Goal: Task Accomplishment & Management: Manage account settings

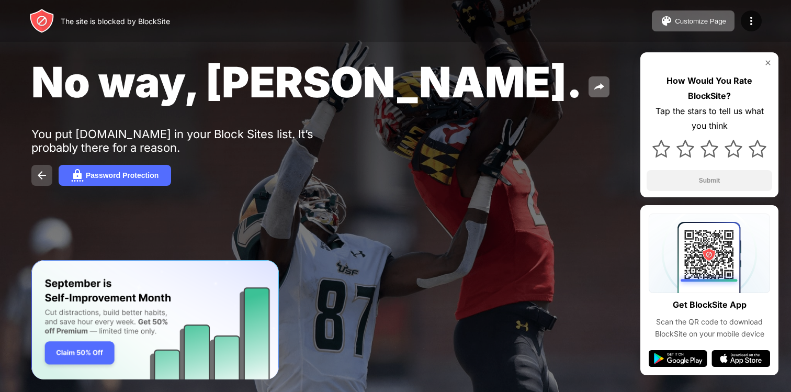
click at [42, 172] on img at bounding box center [42, 175] width 13 height 13
click at [51, 173] on button at bounding box center [41, 175] width 21 height 21
click at [745, 27] on div at bounding box center [750, 20] width 21 height 21
